Goal: Information Seeking & Learning: Check status

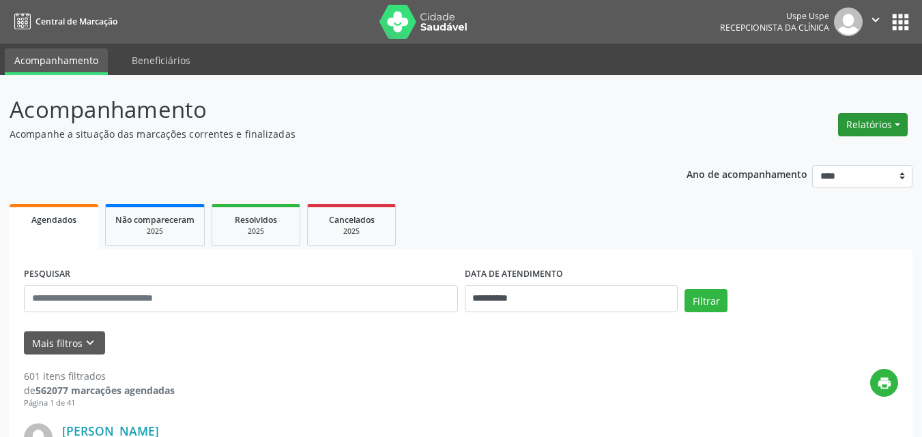
click at [865, 122] on button "Relatórios" at bounding box center [873, 124] width 70 height 23
click at [815, 156] on link "Agendamentos" at bounding box center [834, 154] width 147 height 19
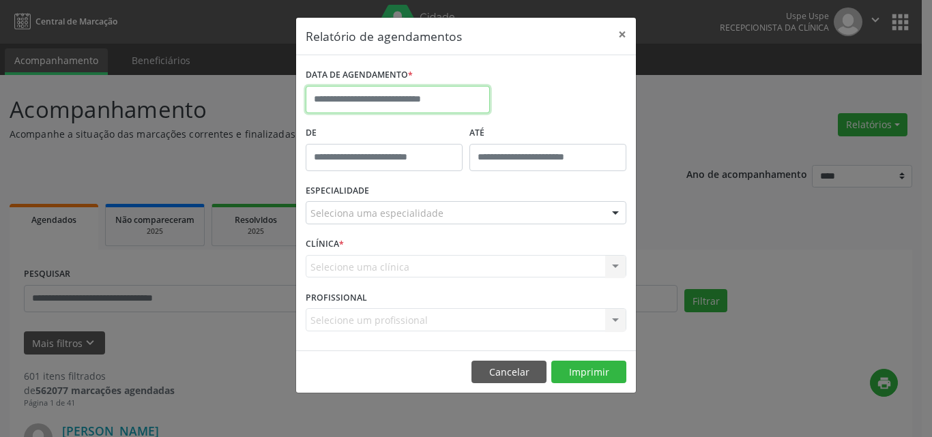
click at [364, 96] on input "text" at bounding box center [398, 99] width 184 height 27
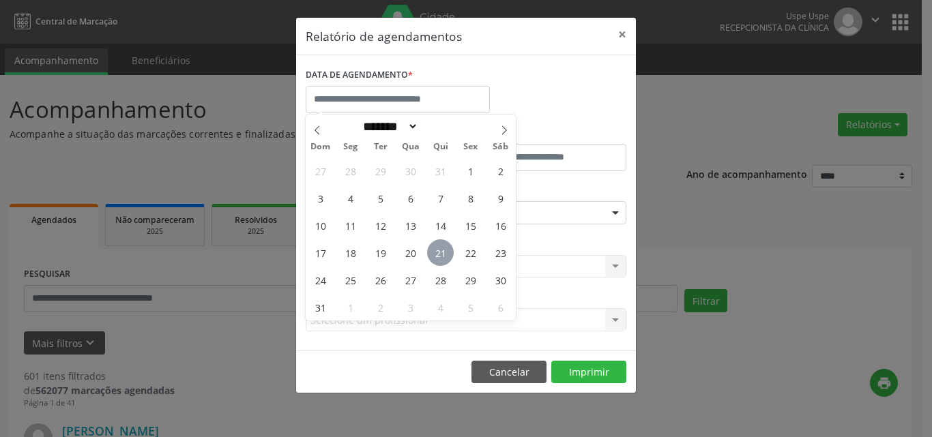
click at [441, 254] on span "21" at bounding box center [440, 252] width 27 height 27
type input "**********"
click at [441, 254] on span "21" at bounding box center [440, 252] width 27 height 27
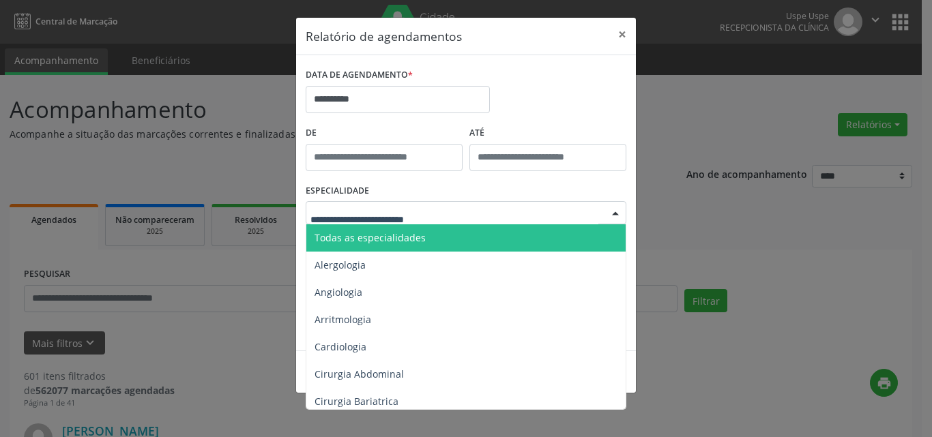
click at [329, 239] on span "Todas as especialidades" at bounding box center [369, 237] width 111 height 13
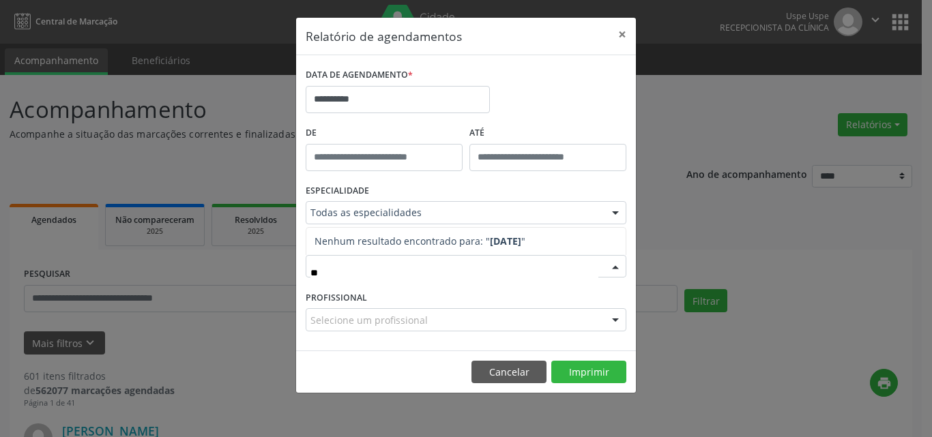
type input "*"
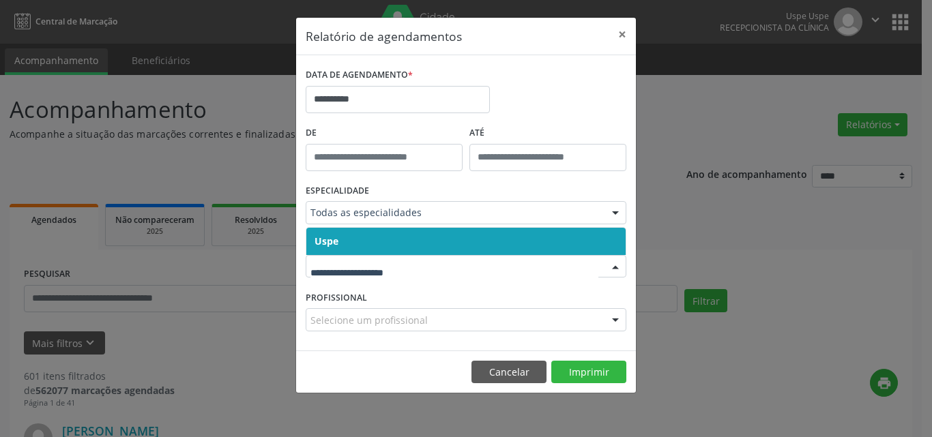
click at [326, 271] on input "text" at bounding box center [454, 273] width 288 height 27
click at [327, 241] on span "Uspe" at bounding box center [326, 241] width 24 height 13
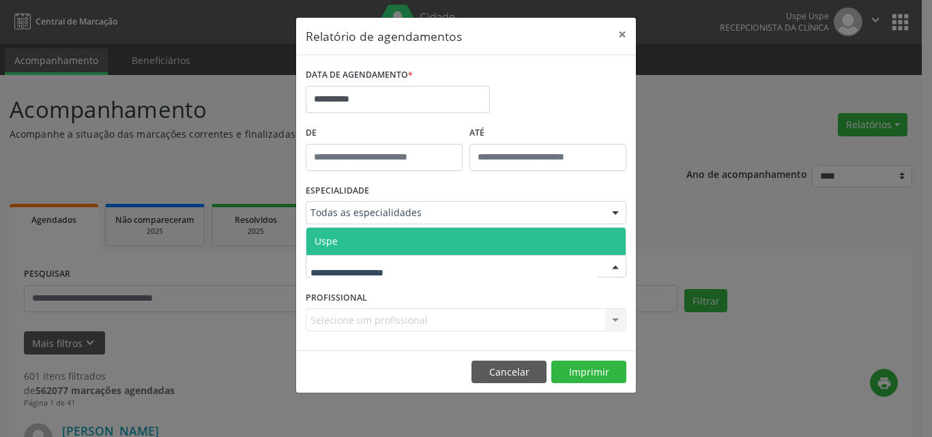
click at [328, 241] on span "Uspe" at bounding box center [325, 241] width 23 height 13
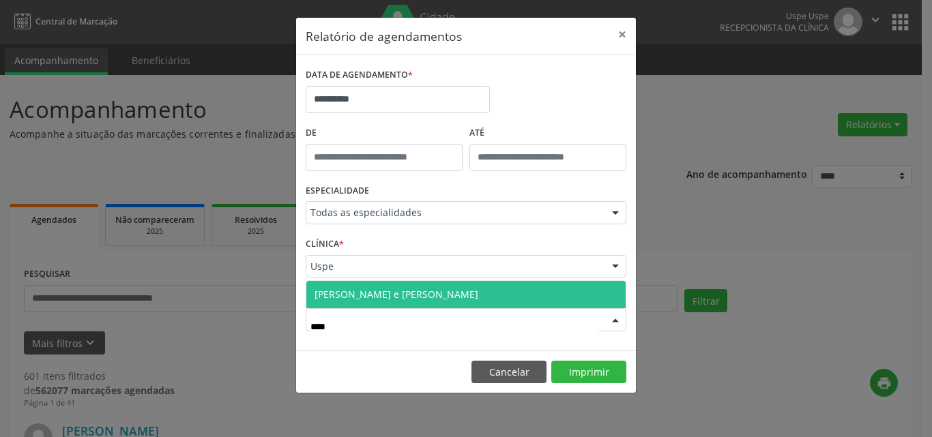
type input "*****"
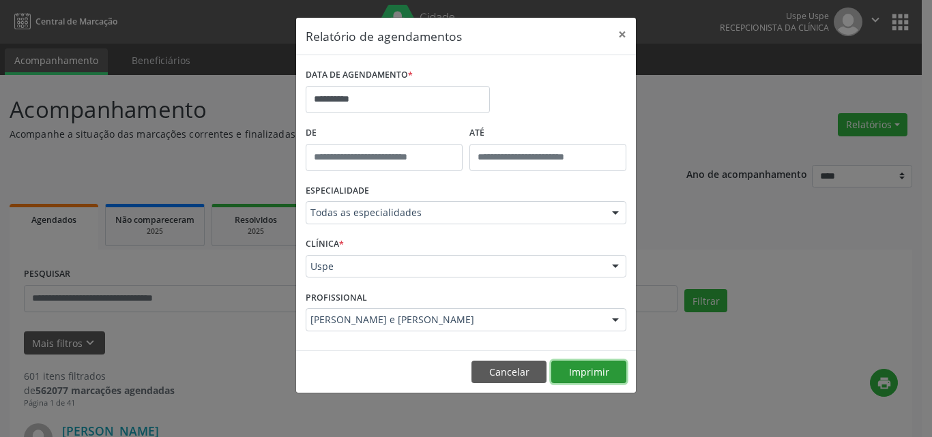
click at [570, 374] on button "Imprimir" at bounding box center [588, 372] width 75 height 23
click at [490, 370] on button "Cancelar" at bounding box center [508, 372] width 75 height 23
